Goal: Information Seeking & Learning: Check status

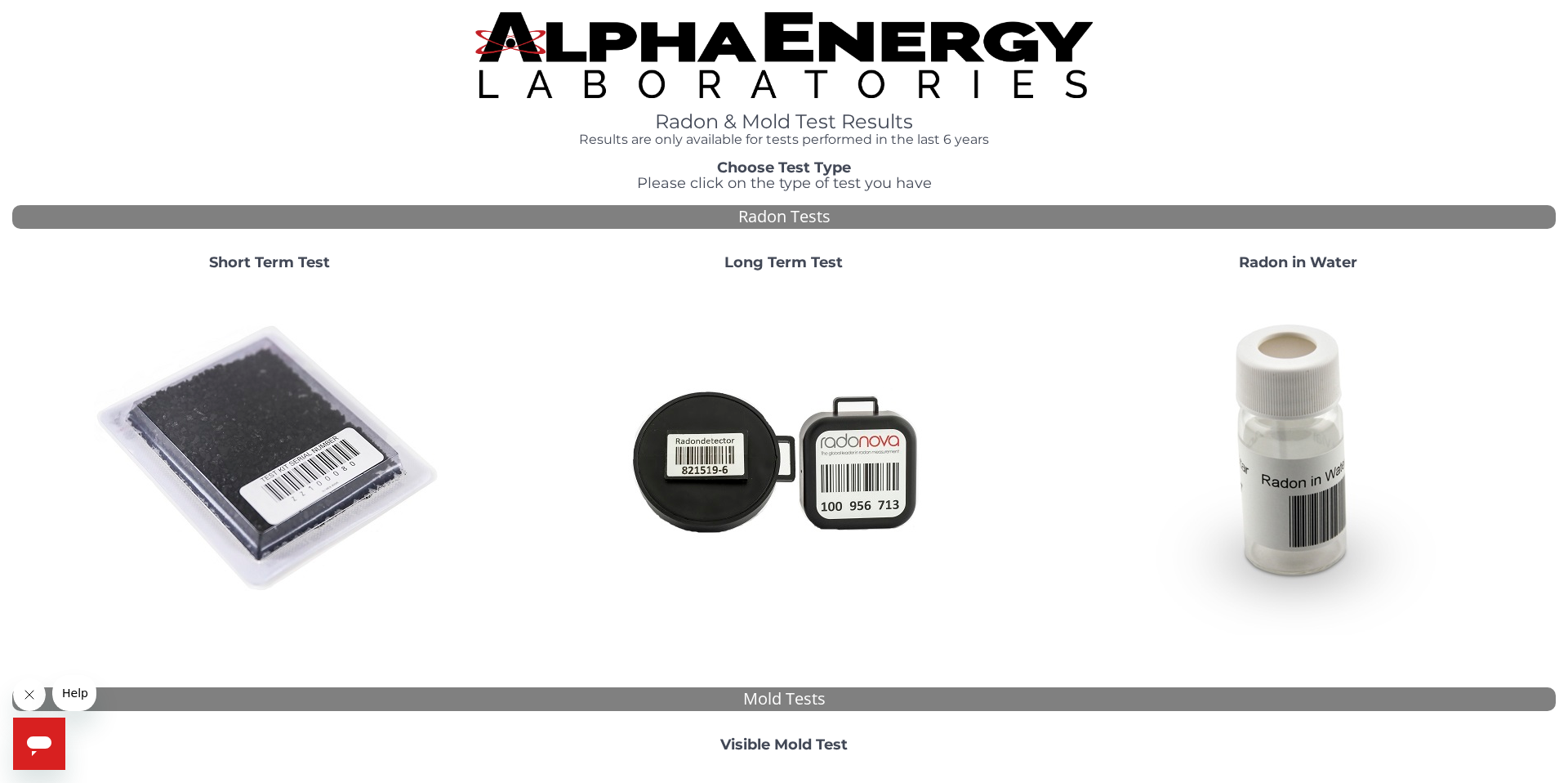
click at [292, 372] on img at bounding box center [269, 459] width 351 height 351
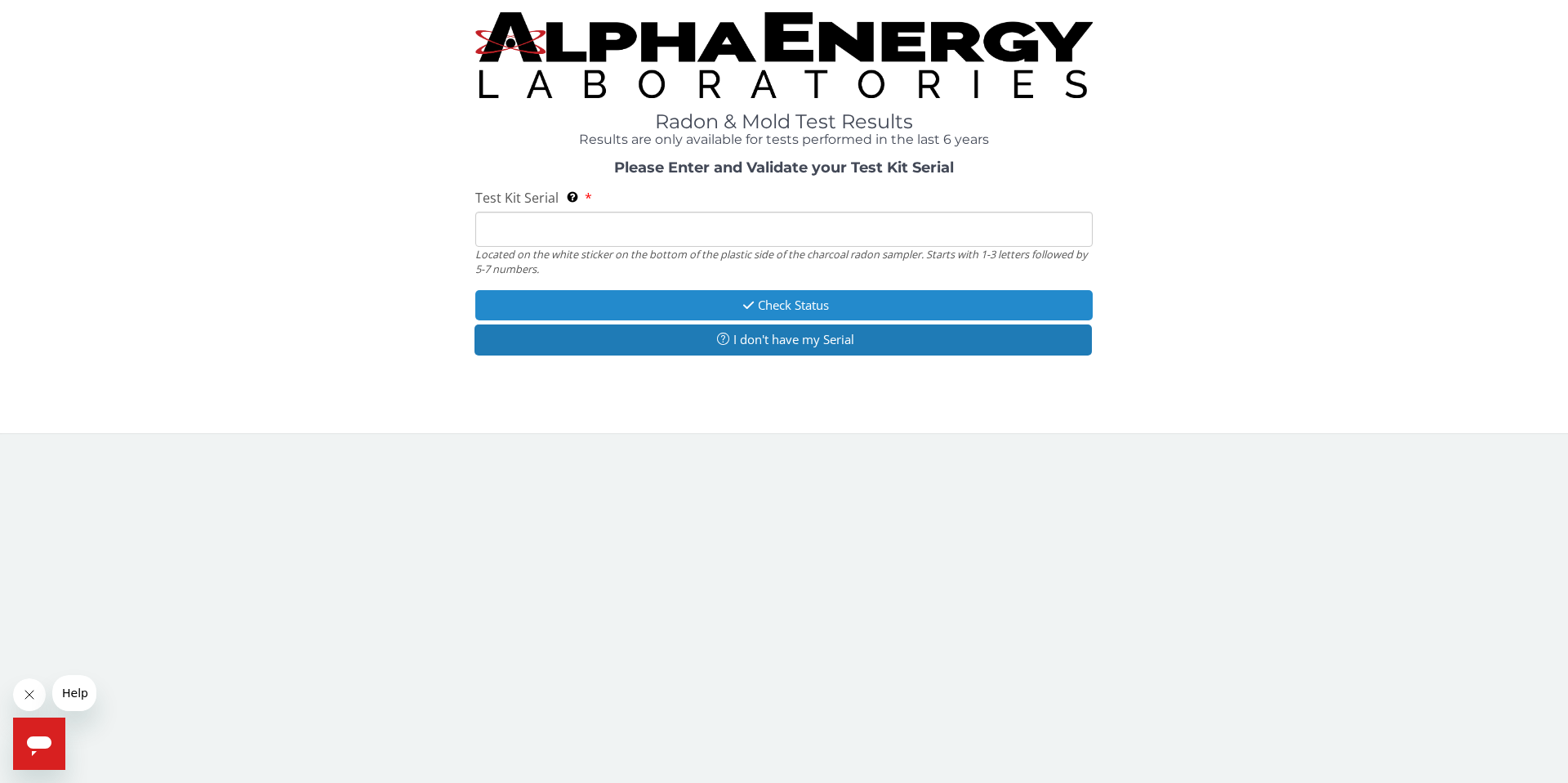
click at [749, 296] on button "Check Status" at bounding box center [784, 305] width 617 height 31
click at [728, 306] on button "Check Status" at bounding box center [784, 305] width 617 height 31
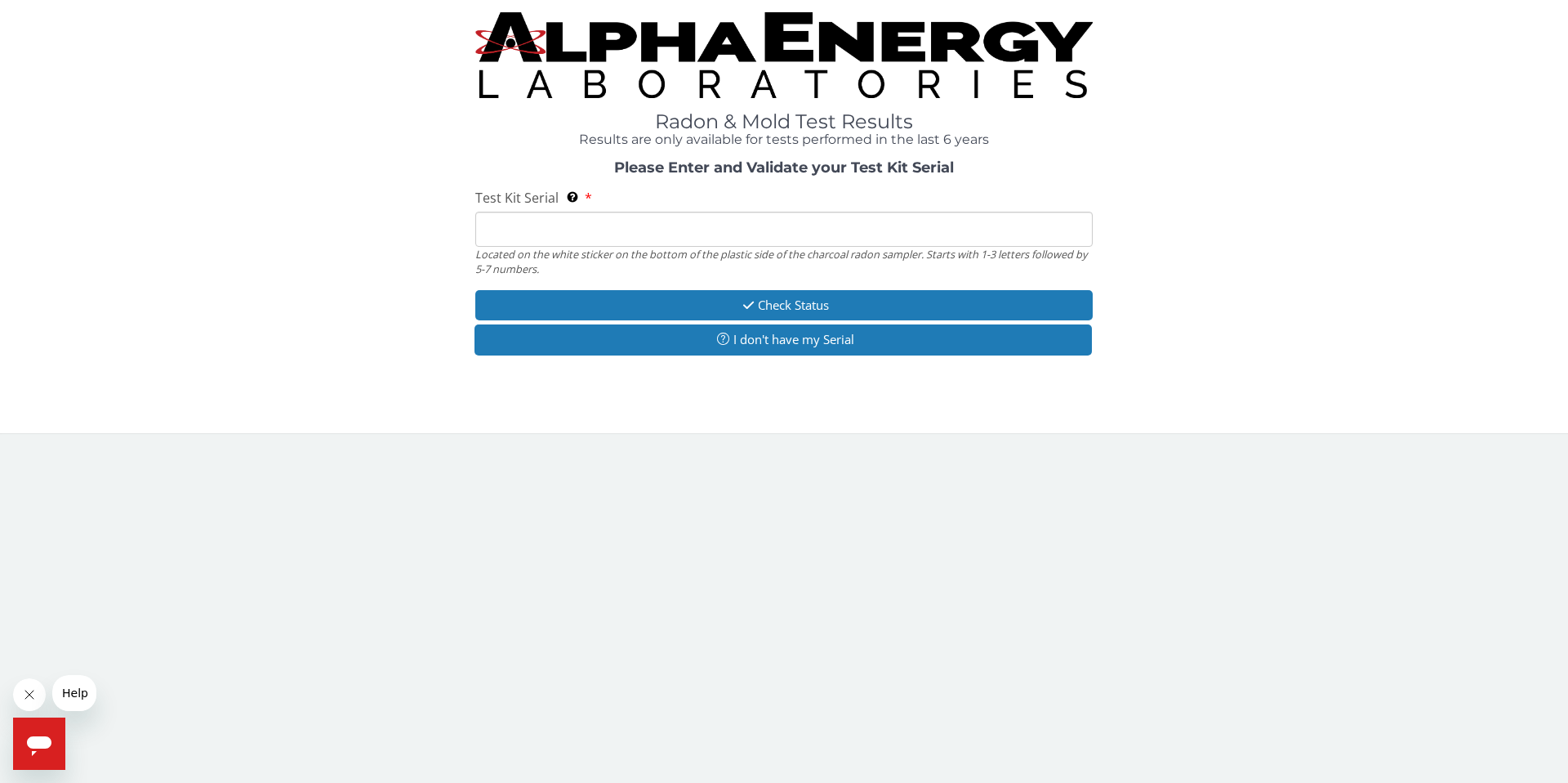
click at [643, 227] on input "Test Kit Serial Located on the white sticker on the bottom of the plastic side …" at bounding box center [784, 229] width 617 height 35
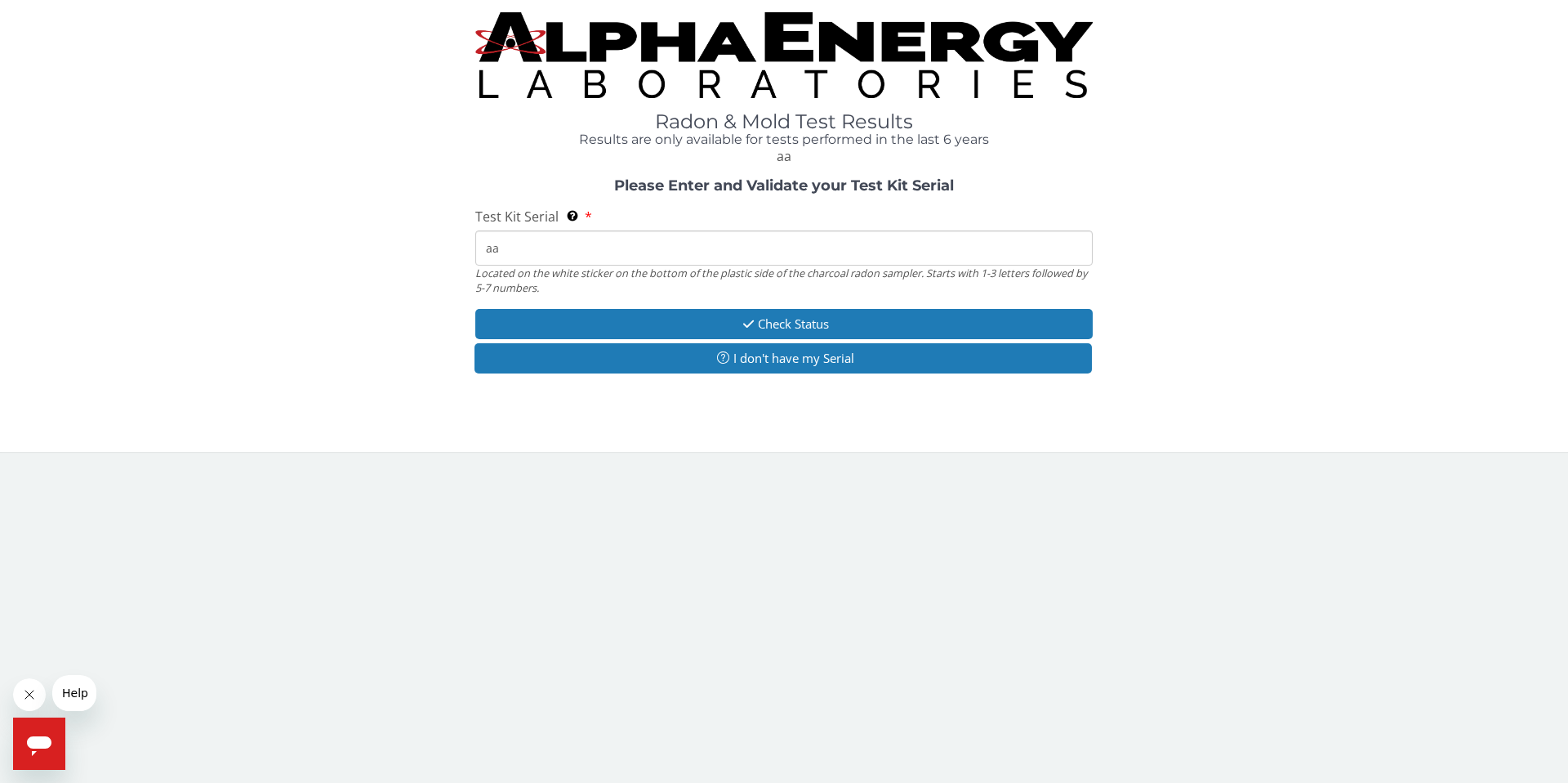
type input "a"
type input "AA769537"
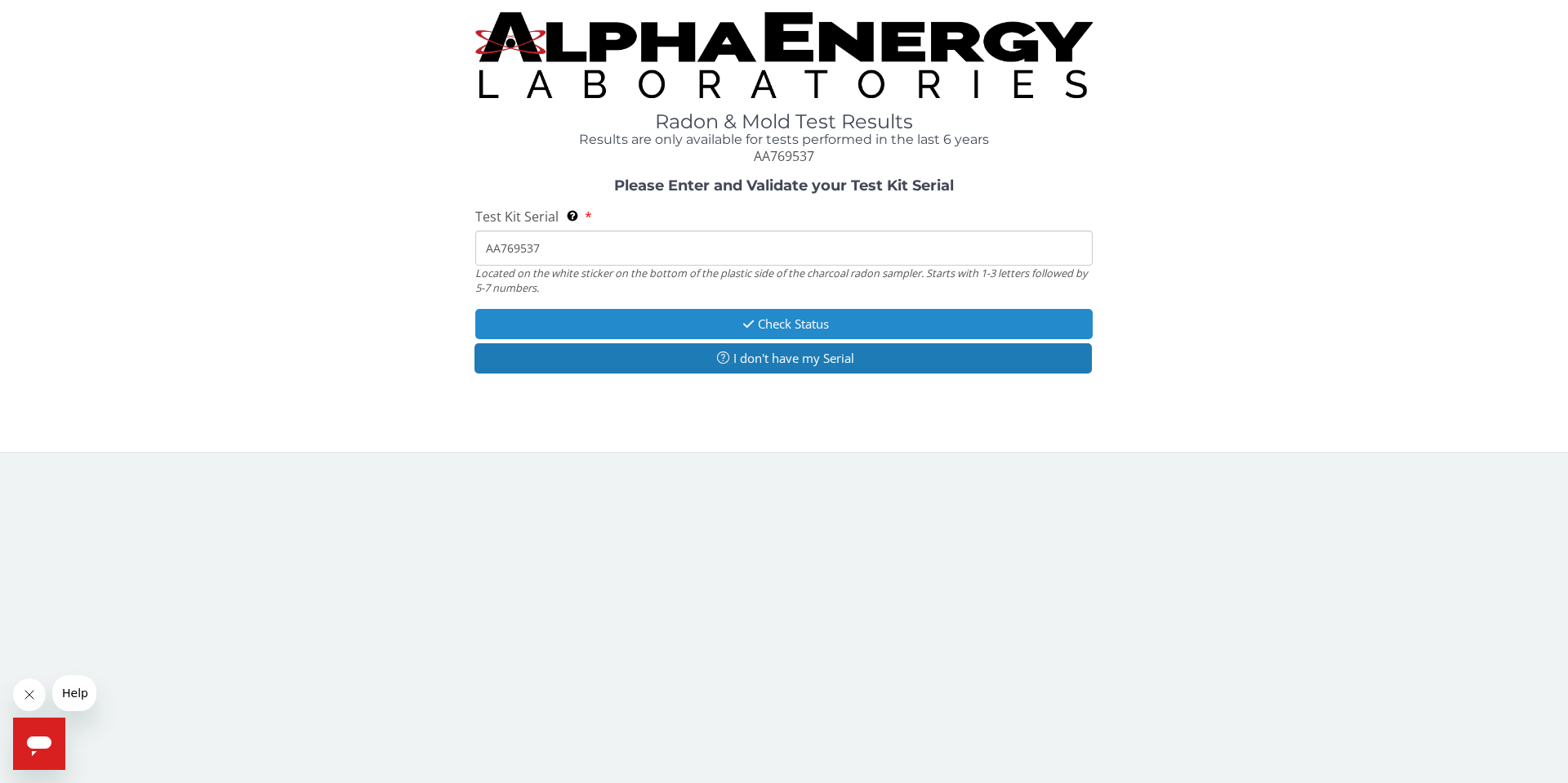
click at [640, 317] on button "Check Status" at bounding box center [784, 323] width 617 height 31
